Goal: Task Accomplishment & Management: Complete application form

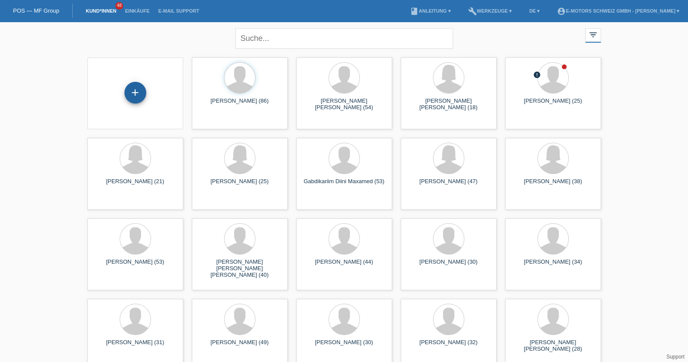
click at [135, 88] on div "+" at bounding box center [135, 93] width 22 height 22
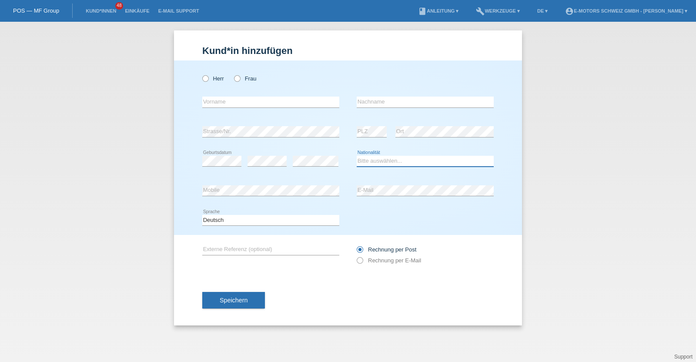
click at [378, 158] on select "Bitte auswählen... Schweiz Deutschland Liechtenstein Österreich ------------ Af…" at bounding box center [425, 161] width 137 height 10
select select "LK"
click at [357, 156] on select "Bitte auswählen... Schweiz Deutschland Liechtenstein Österreich ------------ Af…" at bounding box center [425, 161] width 137 height 10
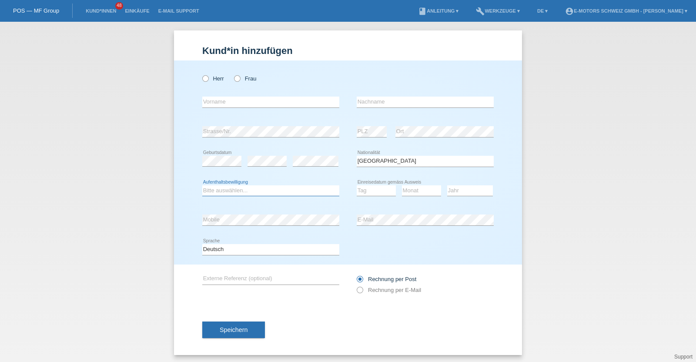
click at [249, 185] on select "Bitte auswählen... C B B - Flüchtlingsstatus Andere" at bounding box center [270, 190] width 137 height 10
select select "B"
click at [202, 185] on select "Bitte auswählen... C B B - Flüchtlingsstatus Andere" at bounding box center [270, 190] width 137 height 10
click at [217, 171] on div "error Geburtsdatum" at bounding box center [221, 162] width 39 height 30
click at [367, 191] on select "Tag 01 02 03 04 05 06 07 08 09 10 11" at bounding box center [376, 190] width 39 height 10
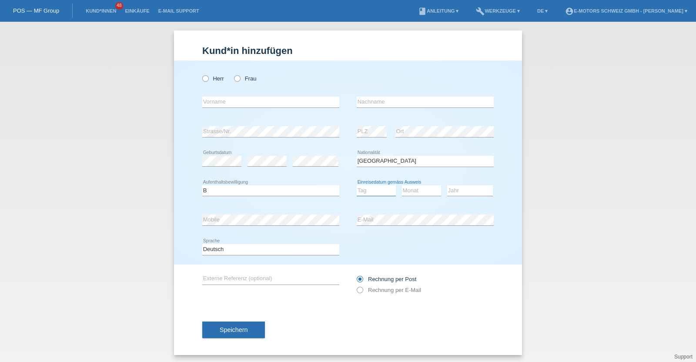
select select "24"
click at [357, 185] on select "Tag 01 02 03 04 05 06 07 08 09 10 11" at bounding box center [376, 190] width 39 height 10
click at [422, 184] on div "Monat 01 02 03 04 05 06 07 08 09 10 11 12 error" at bounding box center [421, 191] width 39 height 30
click at [421, 188] on select "Monat 01 02 03 04 05 06 07 08 09 10 11" at bounding box center [421, 190] width 39 height 10
select select "02"
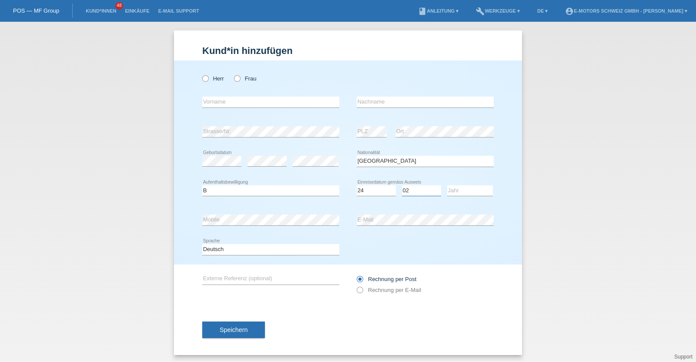
click at [402, 185] on select "Monat 01 02 03 04 05 06 07 08 09 10 11" at bounding box center [421, 190] width 39 height 10
click at [465, 187] on select "Jahr 2025 2024 2023 2022 2021 2020 2019 2018 2017 2016 2015 2014 2013 2012 2011…" at bounding box center [470, 190] width 46 height 10
select select "1991"
click at [447, 185] on select "Jahr 2025 2024 2023 2022 2021 2020 2019 2018 2017 2016 2015 2014 2013 2012 2011…" at bounding box center [470, 190] width 46 height 10
click at [313, 224] on div "error Mobile error E-Mail" at bounding box center [347, 220] width 291 height 30
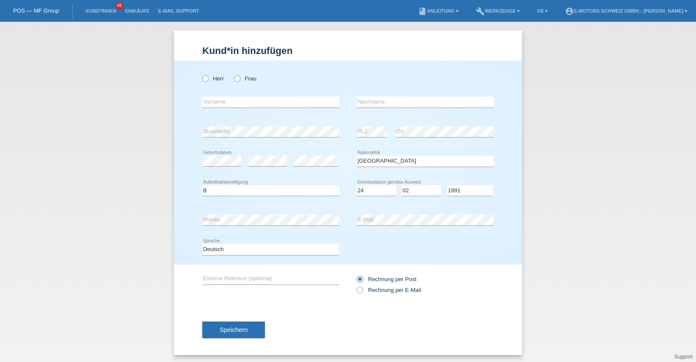
click at [350, 233] on div "error Mobile error E-Mail" at bounding box center [347, 220] width 291 height 30
click at [243, 80] on label "Frau" at bounding box center [245, 78] width 22 height 7
click at [240, 80] on input "Frau" at bounding box center [237, 78] width 6 height 6
radio input "true"
click at [241, 107] on input "text" at bounding box center [270, 102] width 137 height 11
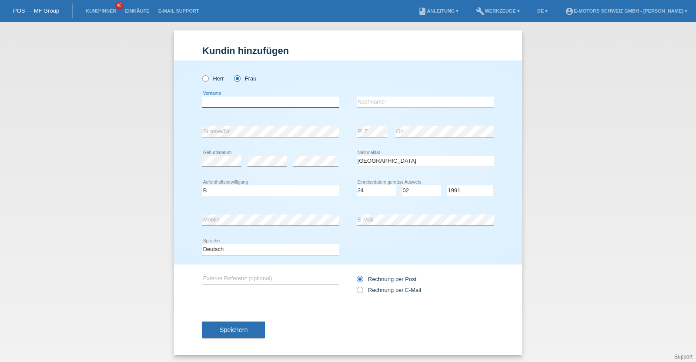
click at [257, 106] on input "text" at bounding box center [270, 102] width 137 height 11
type input "Kalaiyarasi"
click at [405, 101] on input "text" at bounding box center [425, 102] width 137 height 11
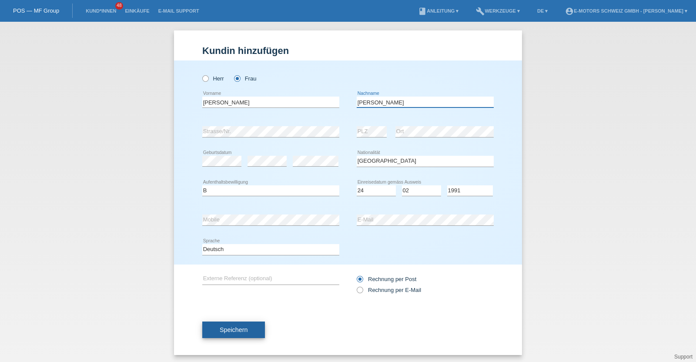
type input "Jeganathan"
click at [222, 334] on button "Speichern" at bounding box center [233, 329] width 63 height 17
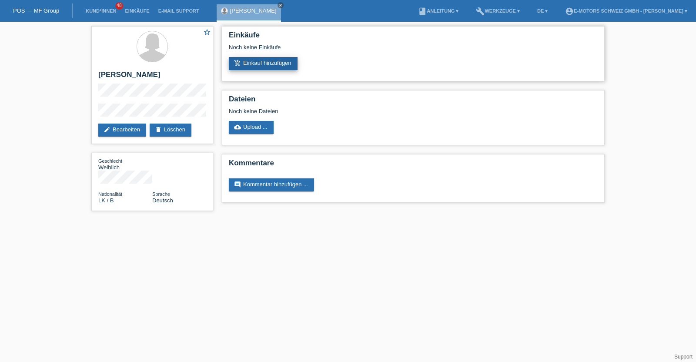
click at [261, 66] on link "add_shopping_cart Einkauf hinzufügen" at bounding box center [263, 63] width 69 height 13
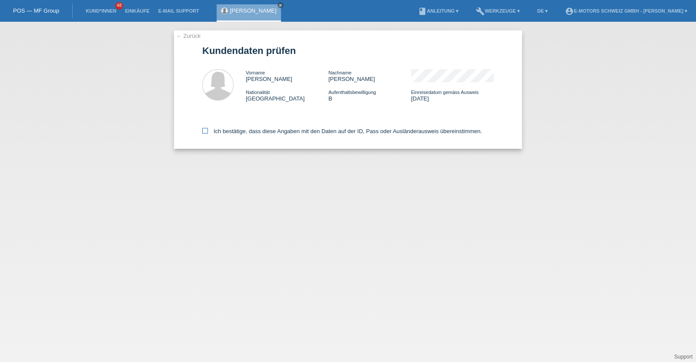
click at [264, 131] on label "Ich bestätige, dass diese Angaben mit den Daten auf der ID, Pass oder Ausländer…" at bounding box center [342, 131] width 280 height 7
click at [208, 131] on input "Ich bestätige, dass diese Angaben mit den Daten auf der ID, Pass oder Ausländer…" at bounding box center [205, 131] width 6 height 6
checkbox input "true"
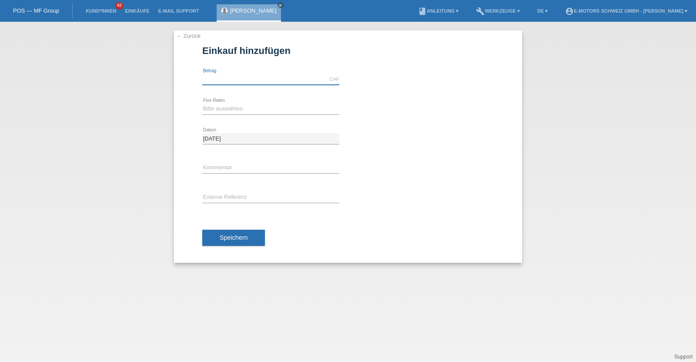
click at [262, 84] on input "text" at bounding box center [270, 79] width 137 height 11
type input "9000.00"
click at [248, 103] on div "Bitte auswählen 12 Raten 24 Raten 36 Raten 48 Raten error Fixe Raten" at bounding box center [270, 109] width 137 height 30
click at [248, 110] on select "Bitte auswählen 12 Raten 24 Raten 36 Raten 48 Raten" at bounding box center [270, 109] width 137 height 10
click at [246, 74] on input "9000.00" at bounding box center [270, 79] width 137 height 11
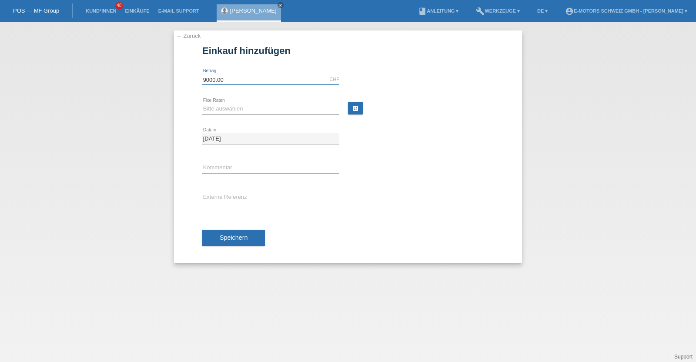
drag, startPoint x: 245, startPoint y: 74, endPoint x: 165, endPoint y: 69, distance: 80.2
click at [165, 69] on div "← Zurück Einkauf hinzufügen Verfügbarer Betrag: 9000.00 CHF error Betrag" at bounding box center [348, 192] width 696 height 340
click at [209, 77] on input "text" at bounding box center [270, 79] width 137 height 11
type input "3790.00"
click at [241, 110] on select "Bitte auswählen 12 Raten 24 Raten 36 Raten 48 Raten" at bounding box center [270, 109] width 137 height 10
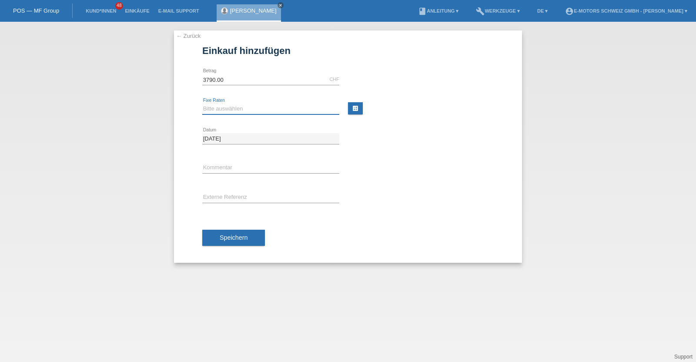
select select "214"
click at [202, 104] on select "Bitte auswählen 12 Raten 24 Raten 36 Raten 48 Raten" at bounding box center [270, 109] width 137 height 10
click at [228, 234] on span "Speichern" at bounding box center [234, 237] width 28 height 7
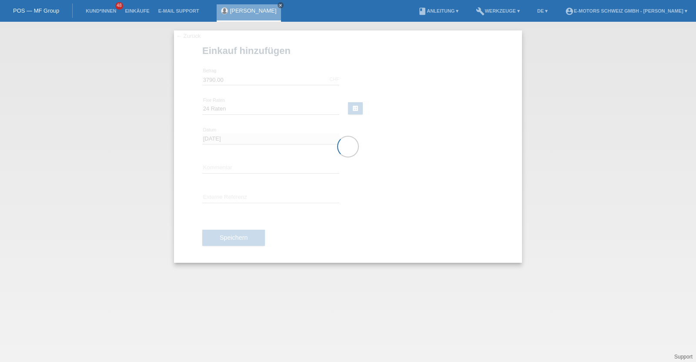
click at [227, 165] on div at bounding box center [348, 146] width 348 height 232
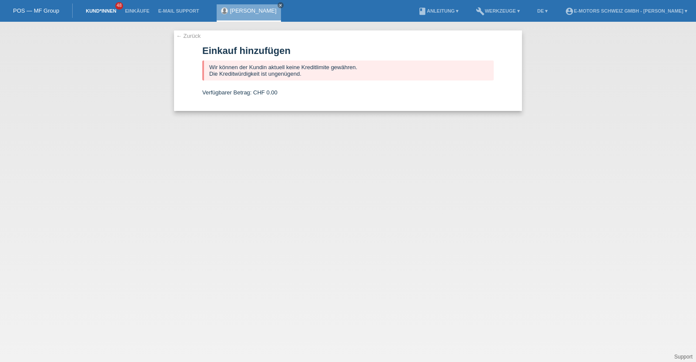
click at [92, 11] on link "Kund*innen" at bounding box center [100, 10] width 39 height 5
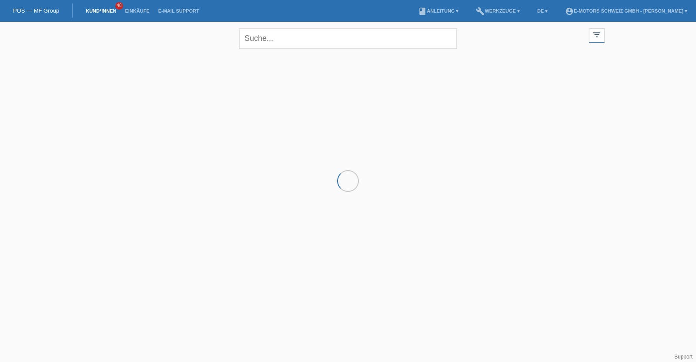
click at [224, 82] on div at bounding box center [348, 96] width 522 height 87
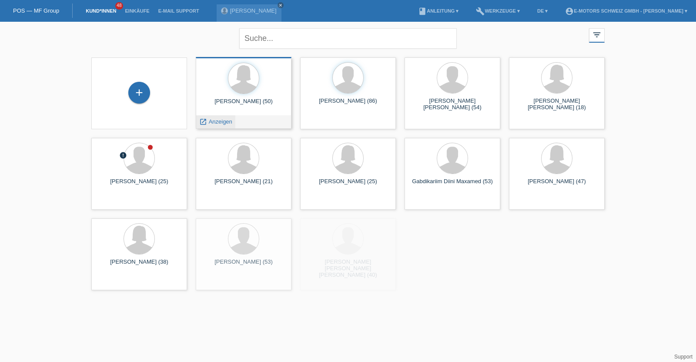
click at [217, 121] on span "Anzeigen" at bounding box center [220, 121] width 23 height 7
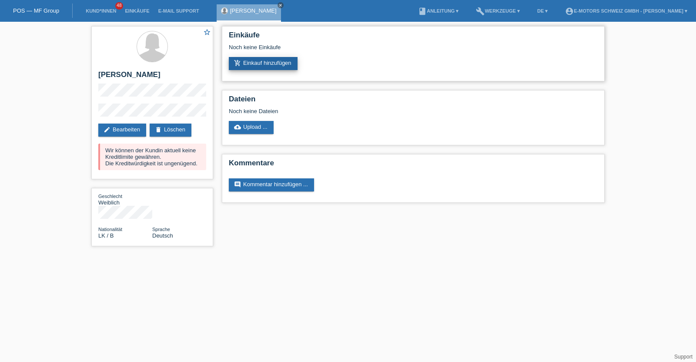
click at [283, 60] on link "add_shopping_cart Einkauf hinzufügen" at bounding box center [263, 63] width 69 height 13
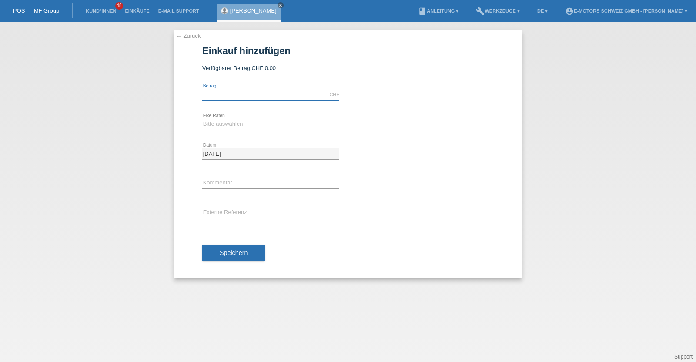
click at [285, 89] on input "text" at bounding box center [270, 94] width 137 height 11
click at [247, 99] on input "3790.00" at bounding box center [270, 94] width 137 height 11
drag, startPoint x: 247, startPoint y: 99, endPoint x: 158, endPoint y: 96, distance: 89.2
click at [158, 96] on div "← Zurück Einkauf hinzufügen Verfügbarer Betrag: CHF 0.00 3790.00" at bounding box center [348, 192] width 696 height 340
type input "999.00"
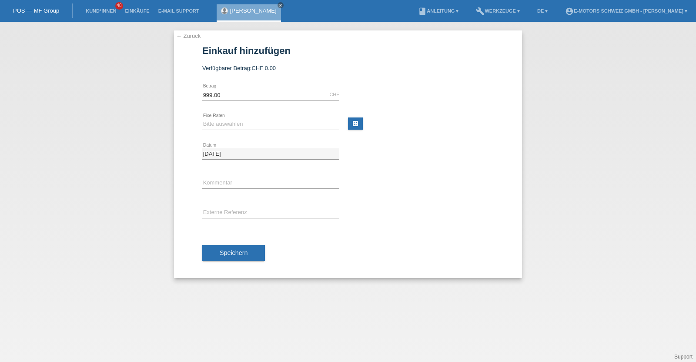
click at [227, 130] on icon at bounding box center [270, 130] width 137 height 0
click at [226, 122] on select "Bitte auswählen 12 Raten 24 Raten 36 Raten 48 Raten" at bounding box center [270, 124] width 137 height 10
select select "213"
click at [202, 119] on select "Bitte auswählen 12 Raten 24 Raten 36 Raten 48 Raten" at bounding box center [270, 124] width 137 height 10
click at [226, 188] on div "error Kommentar" at bounding box center [270, 184] width 137 height 30
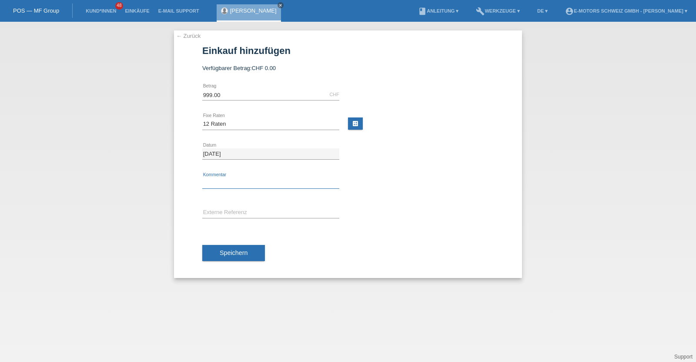
click at [227, 187] on input "text" at bounding box center [270, 183] width 137 height 11
type input "KENAN"
click at [234, 252] on span "Speichern" at bounding box center [234, 252] width 28 height 7
